Goal: Transaction & Acquisition: Purchase product/service

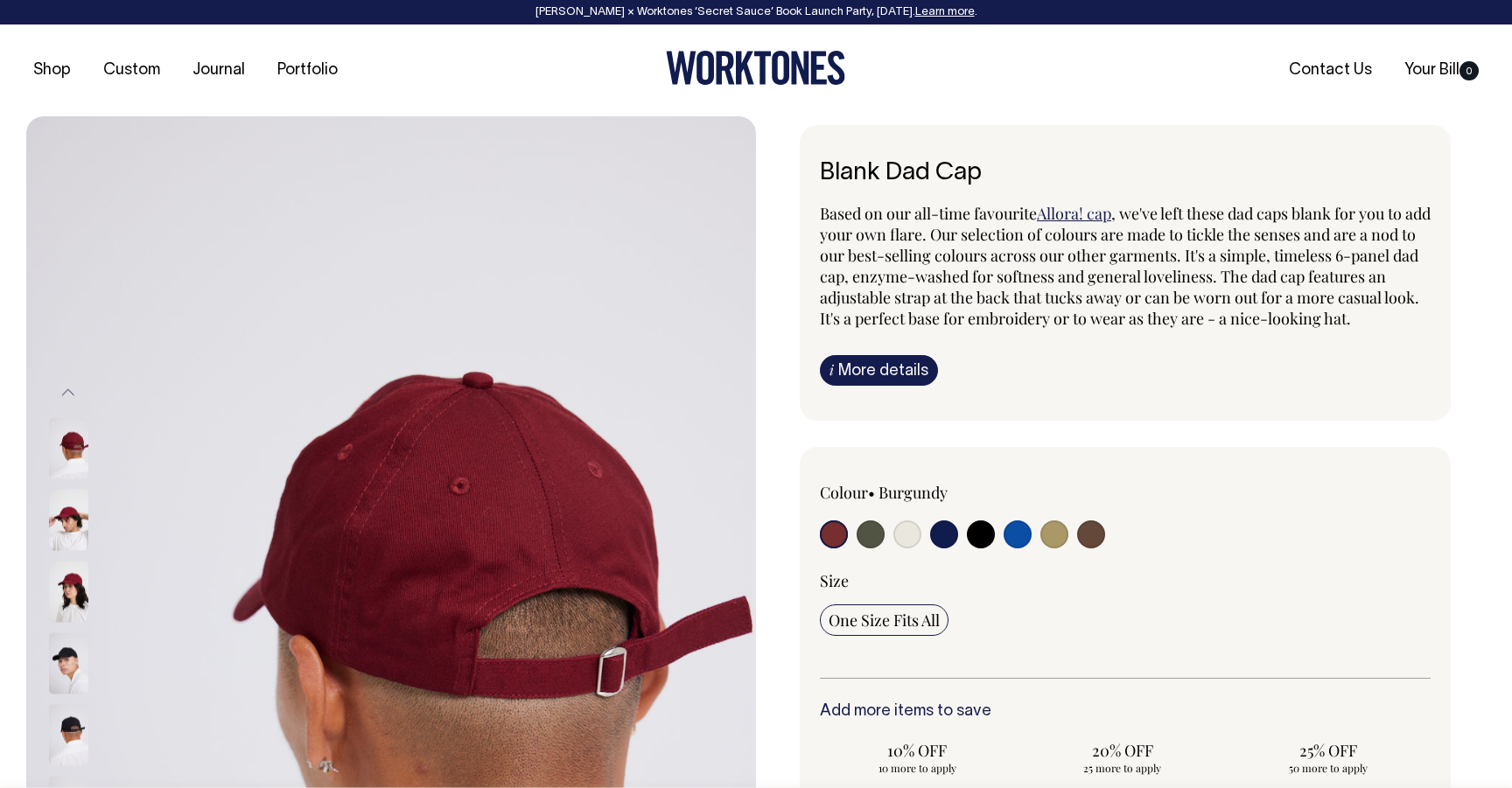
click at [873, 547] on input "radio" at bounding box center [870, 534] width 28 height 28
radio input "true"
select select "Olive"
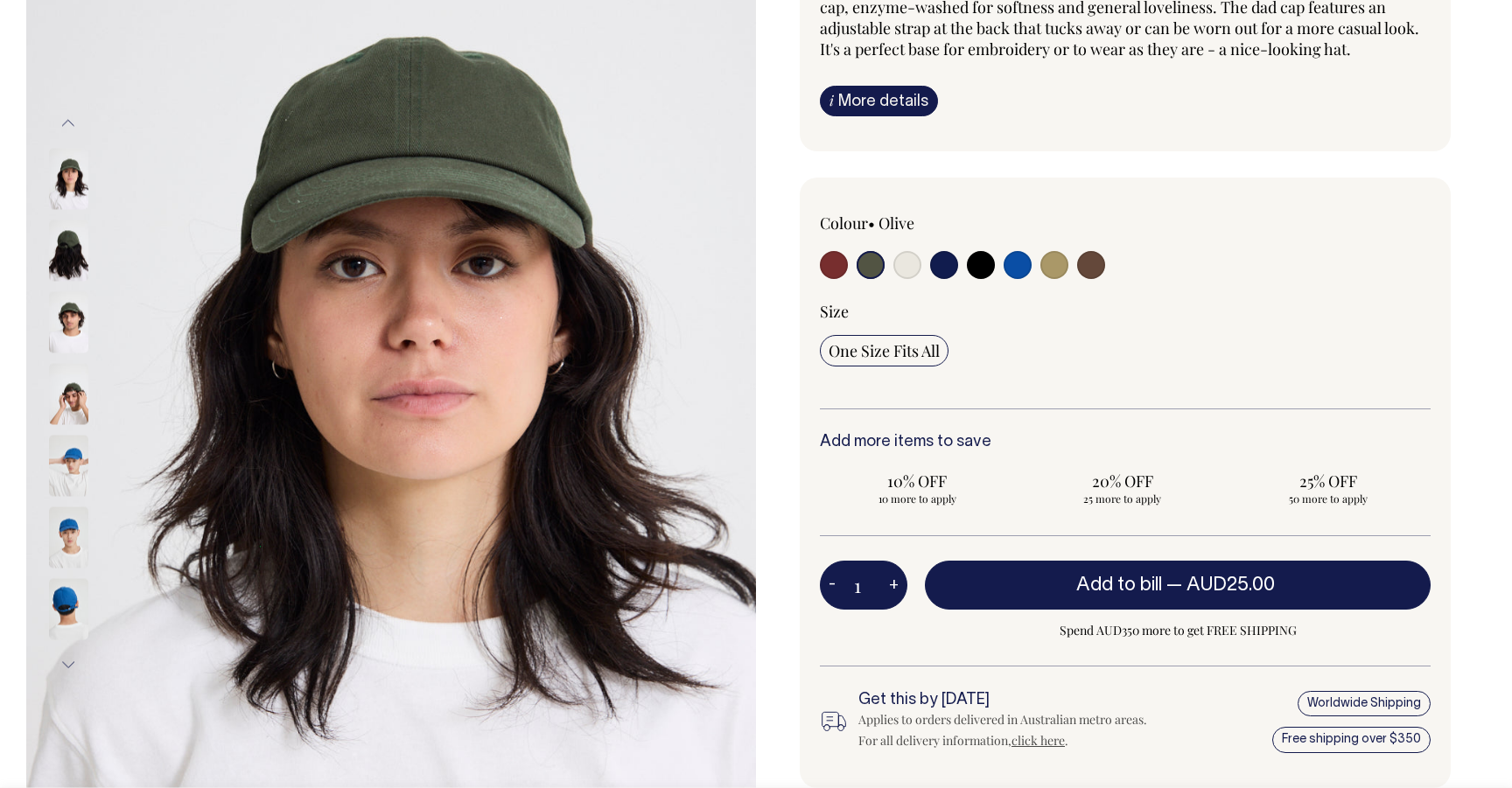
scroll to position [270, 0]
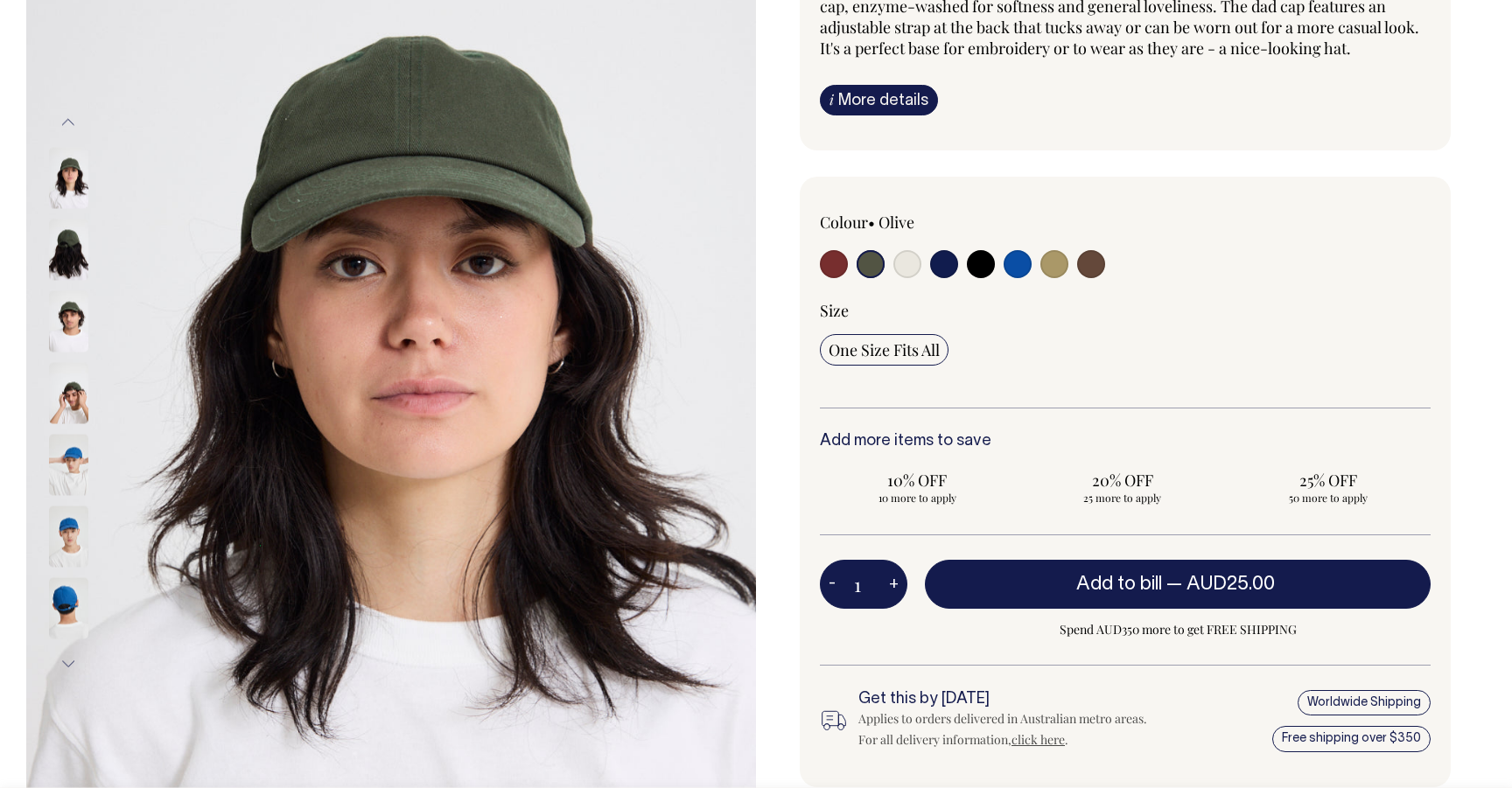
click at [897, 278] on input "radio" at bounding box center [906, 263] width 28 height 28
radio input "true"
select select "Natural"
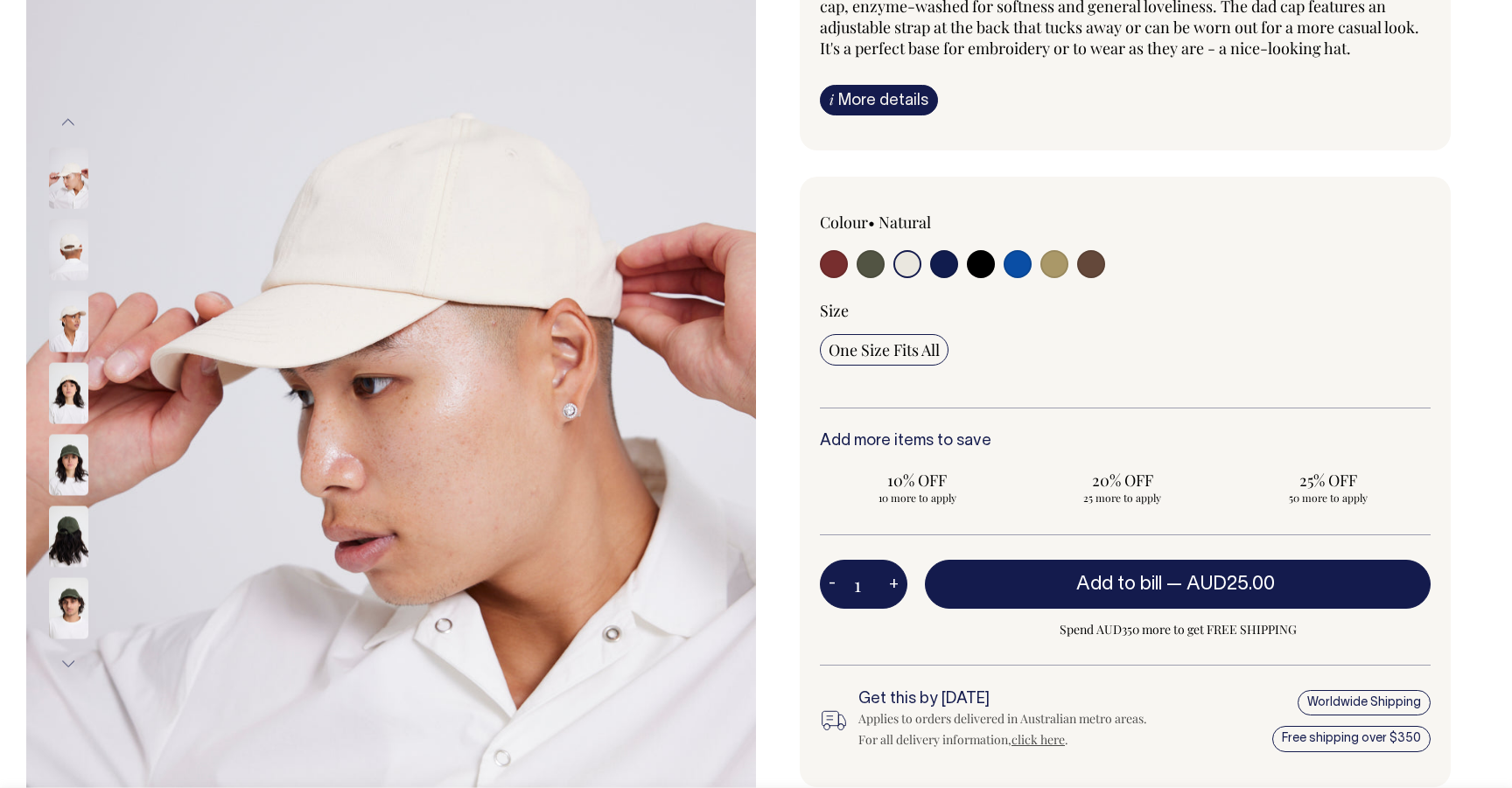
click at [989, 278] on input "radio" at bounding box center [980, 263] width 28 height 28
radio input "true"
select select "Black"
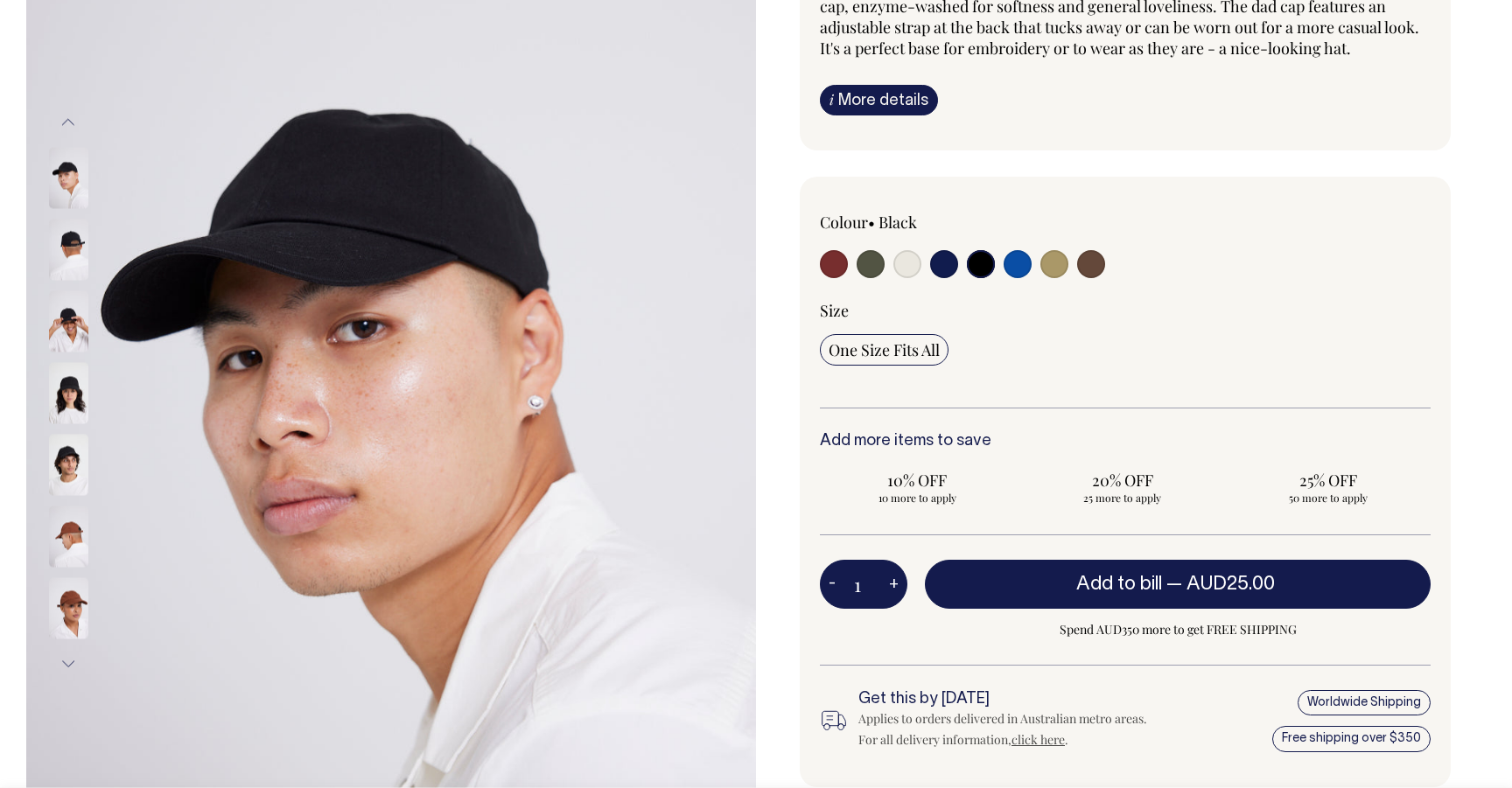
click at [1037, 283] on div at bounding box center [942, 266] width 244 height 32
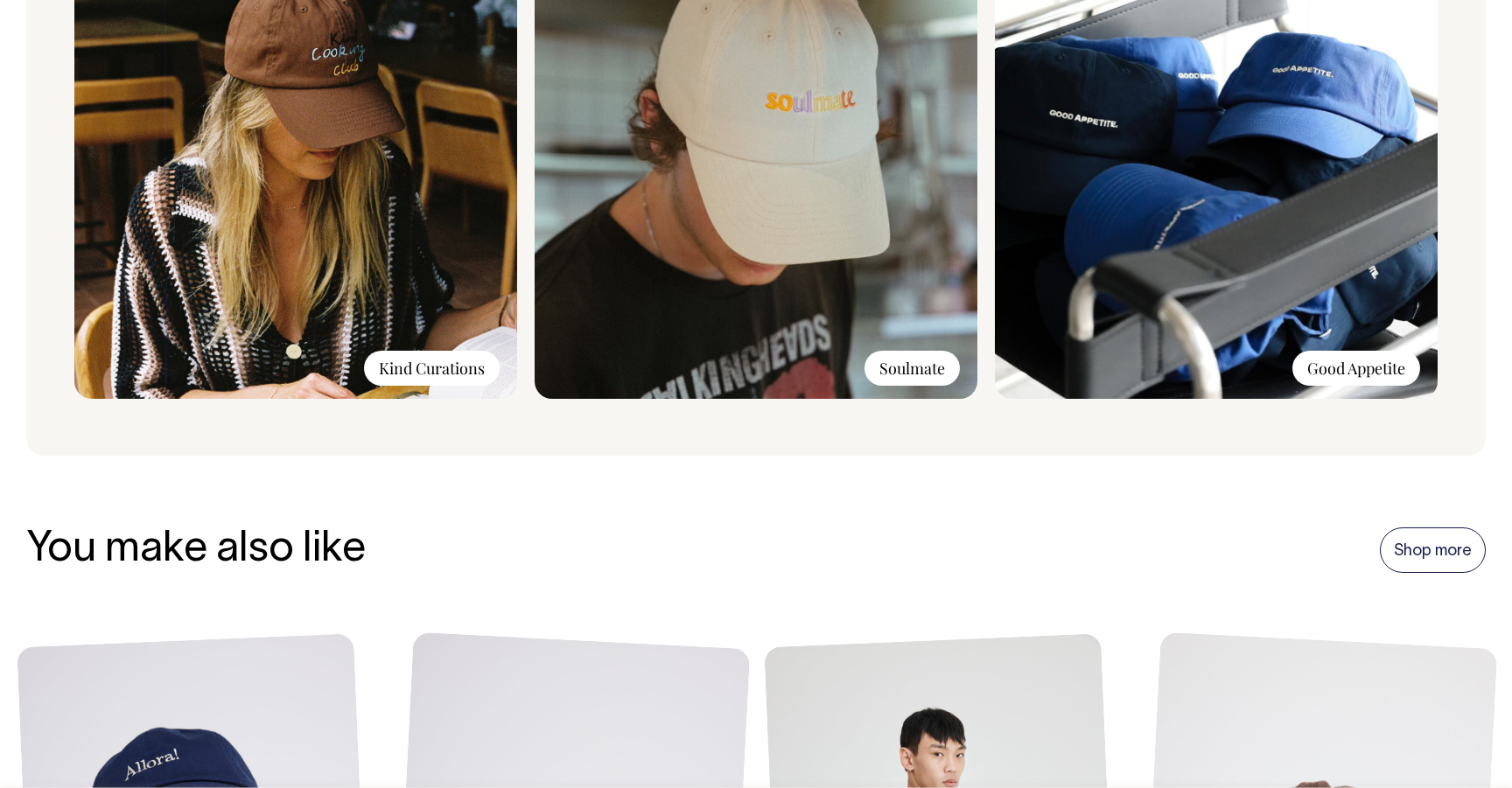
scroll to position [1479, 0]
